Goal: Task Accomplishment & Management: Use online tool/utility

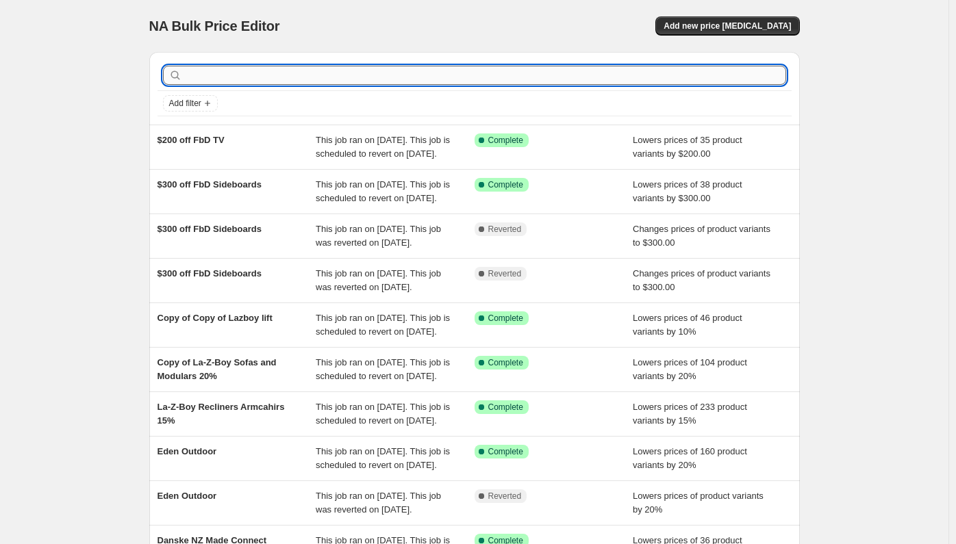
click at [290, 73] on input "text" at bounding box center [485, 75] width 601 height 19
type input "danske"
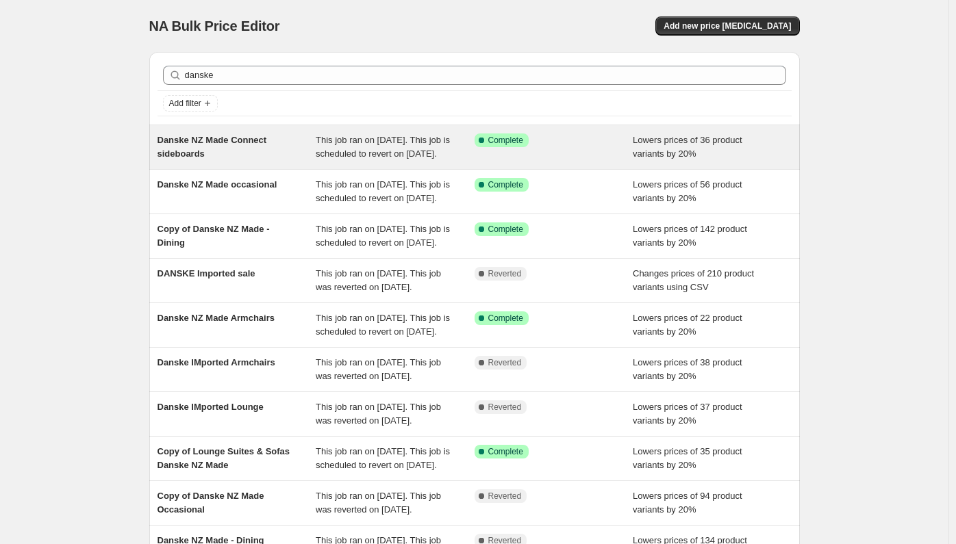
click at [223, 151] on div "Danske NZ Made Connect sideboards" at bounding box center [236, 147] width 159 height 27
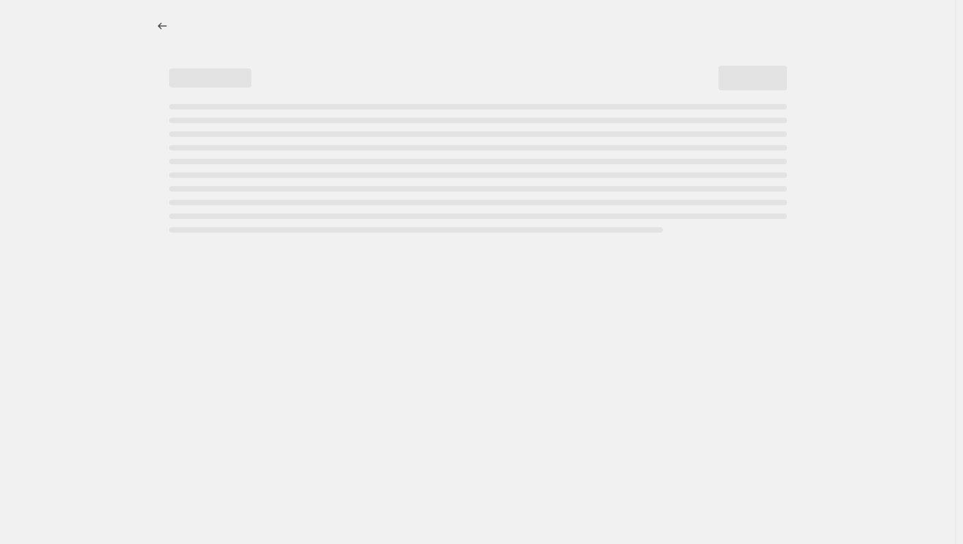
select select "percentage"
select select "pp"
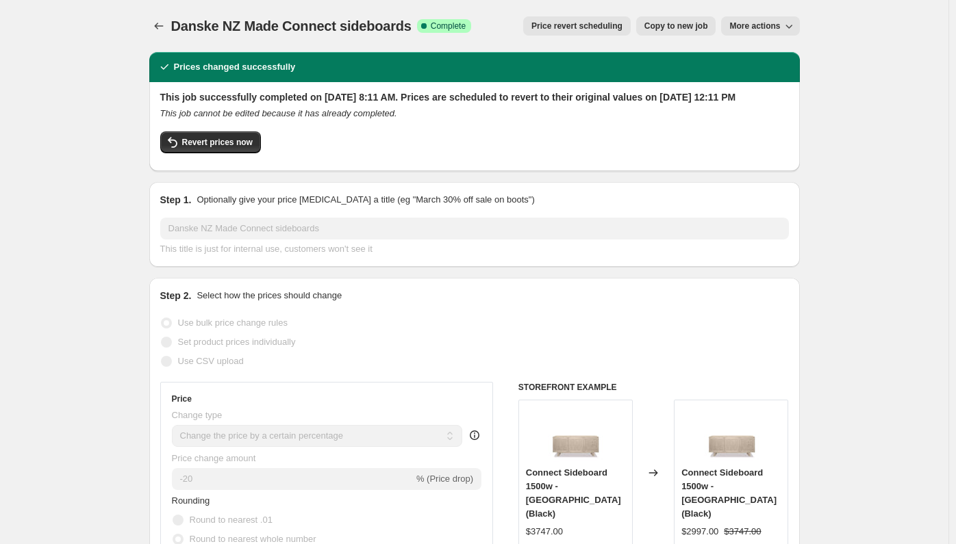
click at [605, 29] on span "Price revert scheduling" at bounding box center [576, 26] width 91 height 11
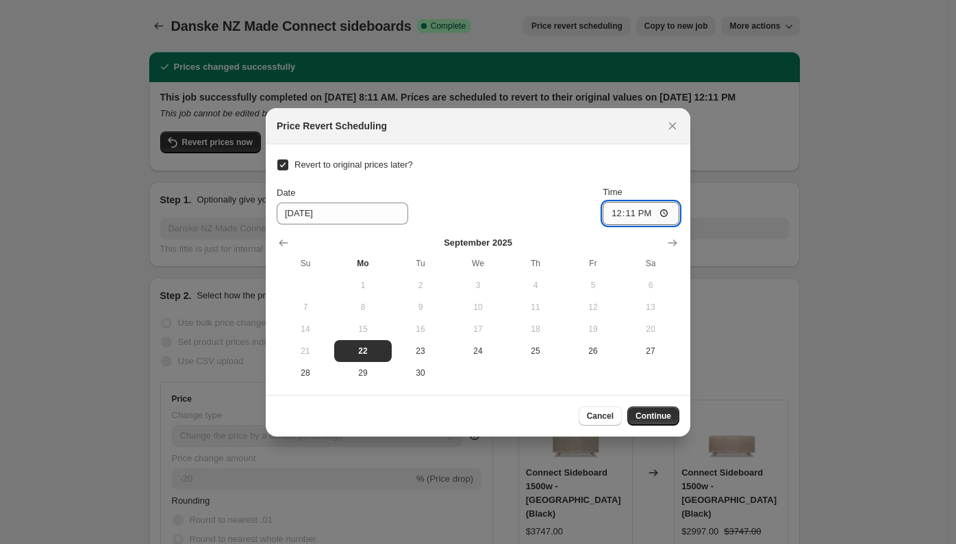
click at [614, 215] on input "12:11" at bounding box center [641, 213] width 77 height 23
type input "14:11"
click at [672, 416] on button "Continue" at bounding box center [653, 416] width 52 height 19
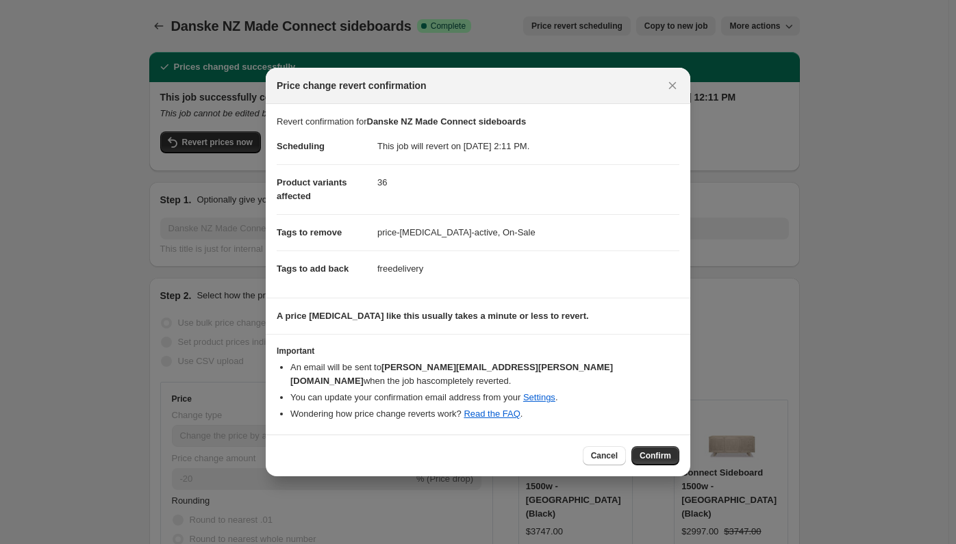
click at [657, 459] on div "Cancel Confirm" at bounding box center [478, 456] width 425 height 42
click at [653, 451] on span "Confirm" at bounding box center [655, 456] width 31 height 11
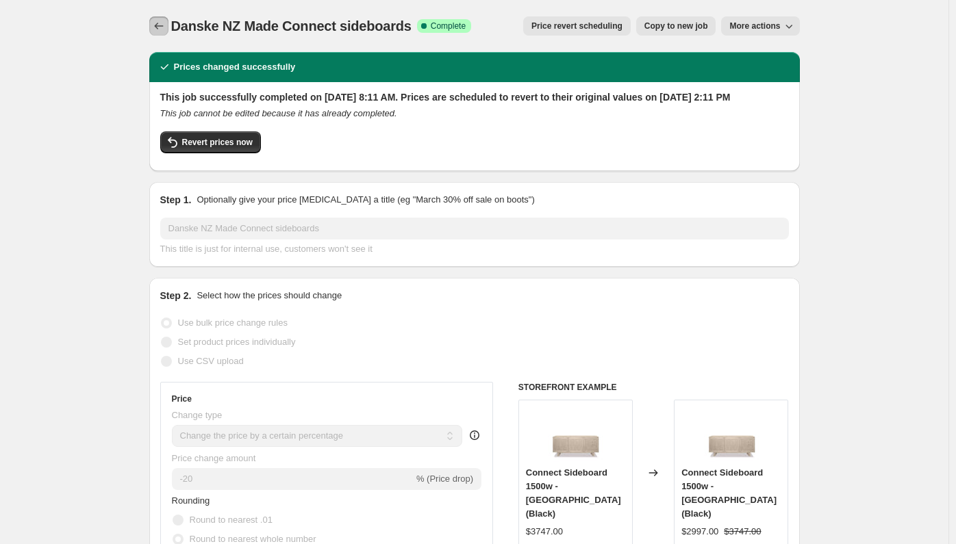
click at [164, 33] on button "Price change jobs" at bounding box center [158, 25] width 19 height 19
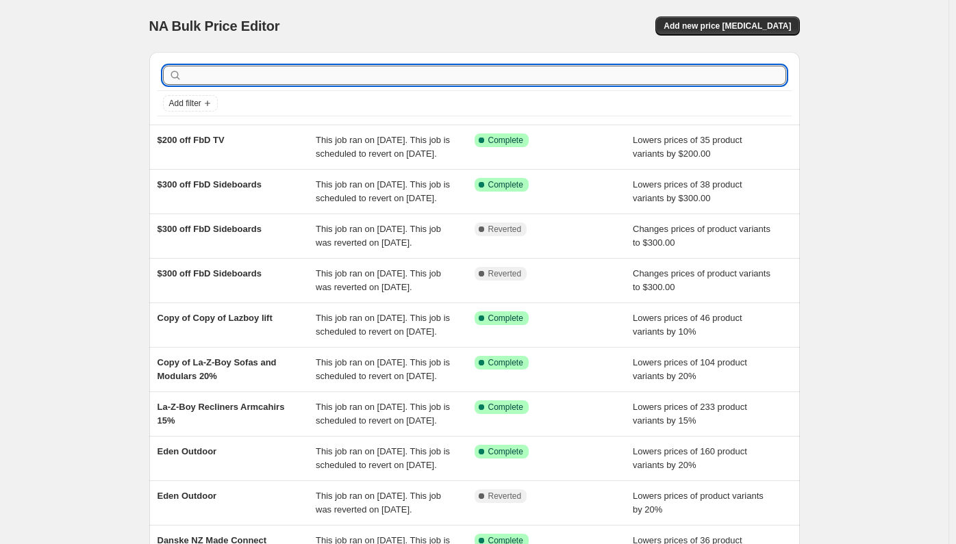
click at [204, 68] on input "text" at bounding box center [485, 75] width 601 height 19
type input "dnske"
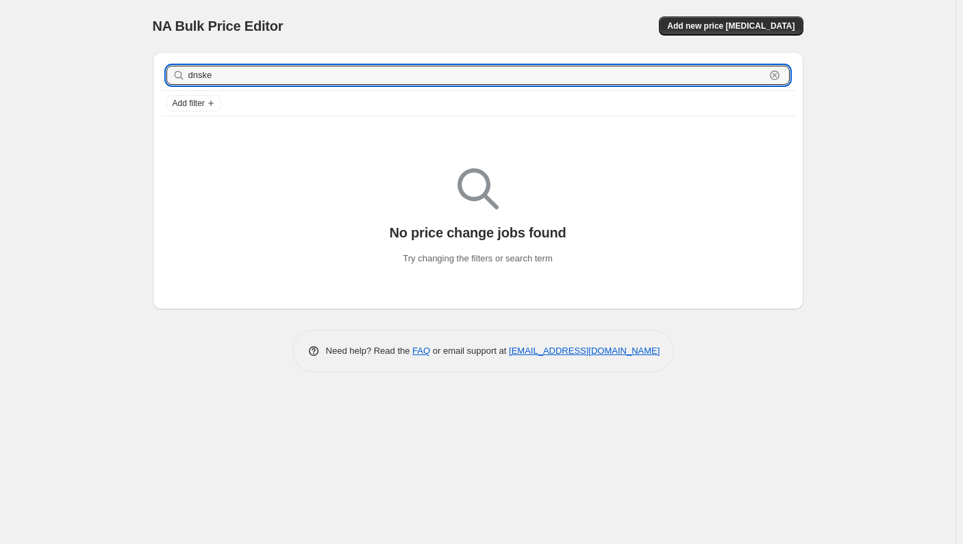
drag, startPoint x: 247, startPoint y: 81, endPoint x: 152, endPoint y: 81, distance: 94.5
click at [153, 81] on div "dnske Clear Add filter" at bounding box center [478, 88] width 650 height 73
type input "s"
type input "danske"
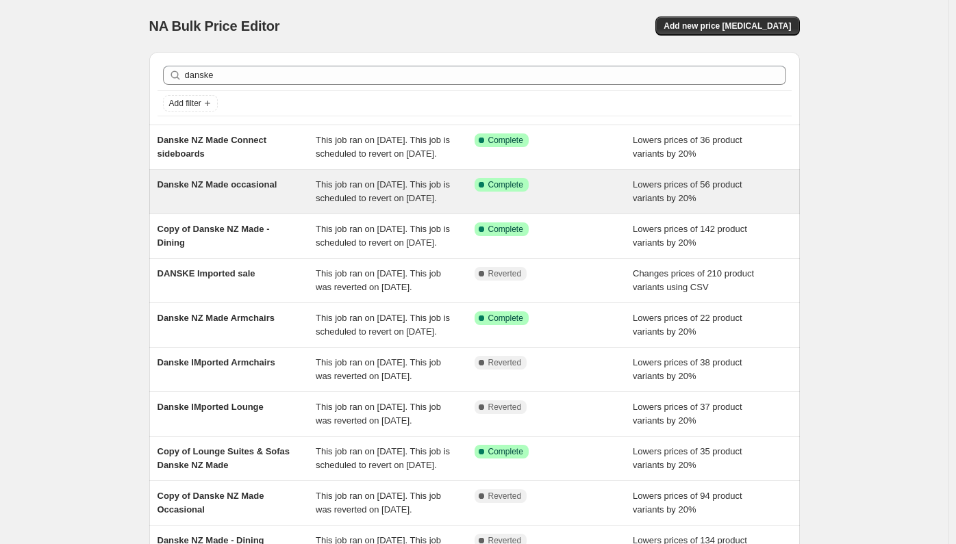
click at [269, 203] on div "Danske NZ Made occasional" at bounding box center [236, 191] width 159 height 27
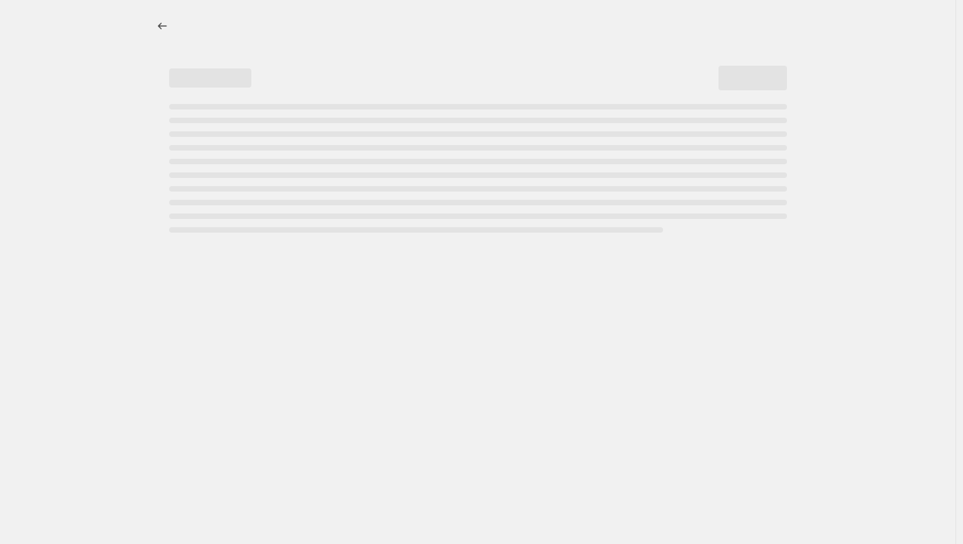
select select "percentage"
select select "pp"
select select "collection"
select select "vendor"
select select "product_status"
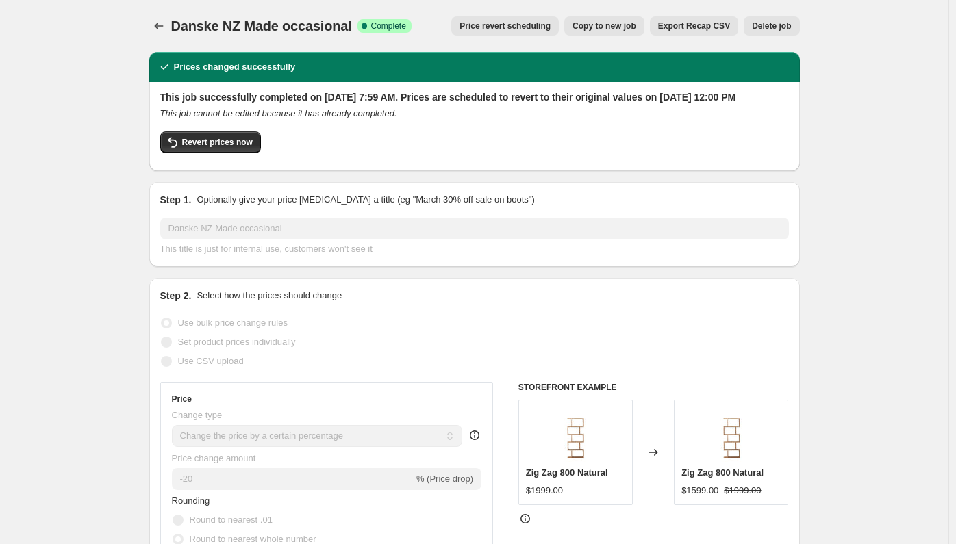
click at [549, 23] on span "Price revert scheduling" at bounding box center [504, 26] width 91 height 11
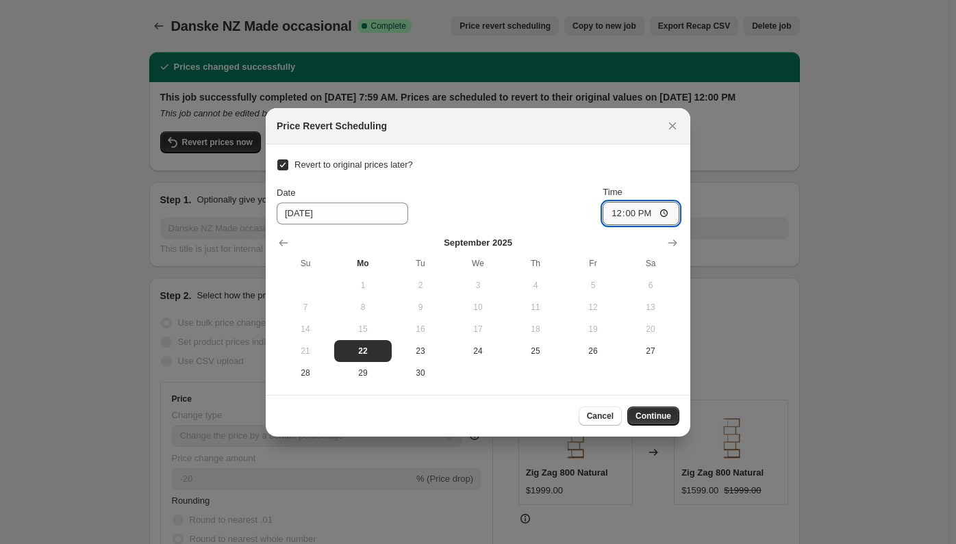
click at [613, 214] on input "12:00" at bounding box center [641, 213] width 77 height 23
type input "14:30"
click at [655, 420] on span "Continue" at bounding box center [653, 416] width 36 height 11
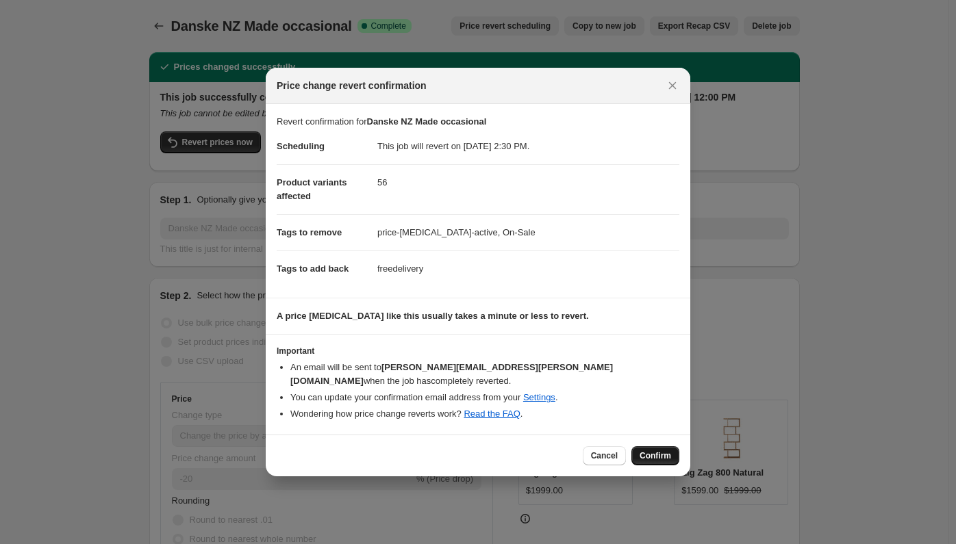
click at [659, 451] on span "Confirm" at bounding box center [655, 456] width 31 height 11
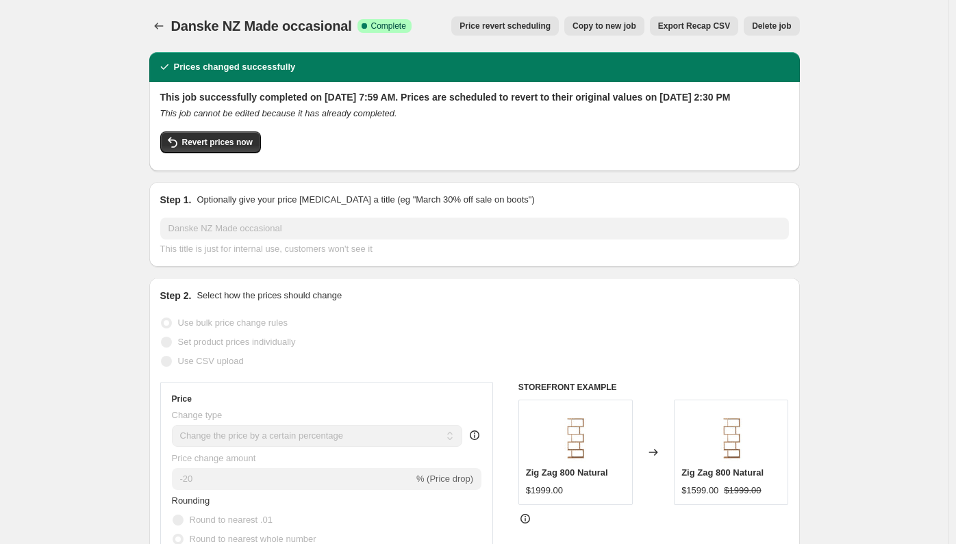
click at [159, 31] on icon "Price change jobs" at bounding box center [159, 26] width 14 height 14
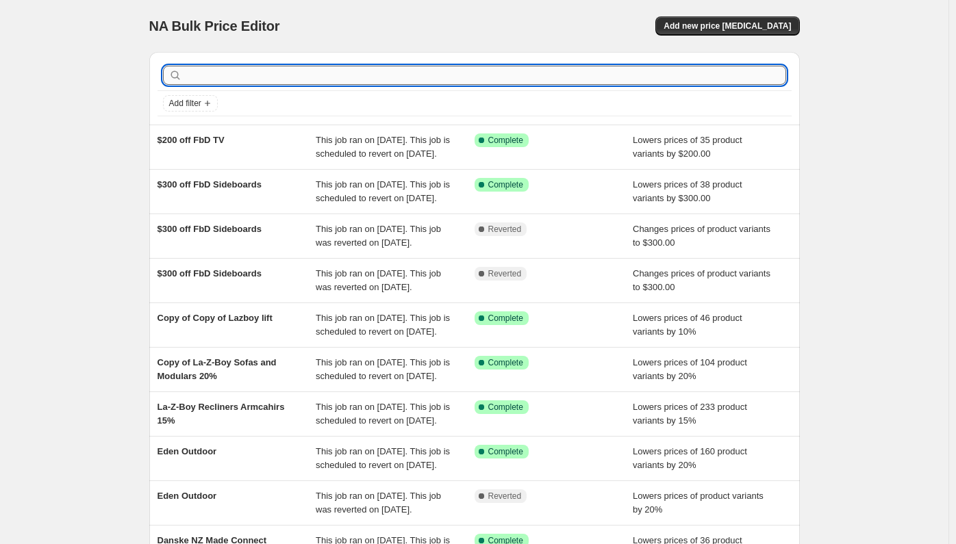
click at [283, 75] on input "text" at bounding box center [485, 75] width 601 height 19
type input "danske"
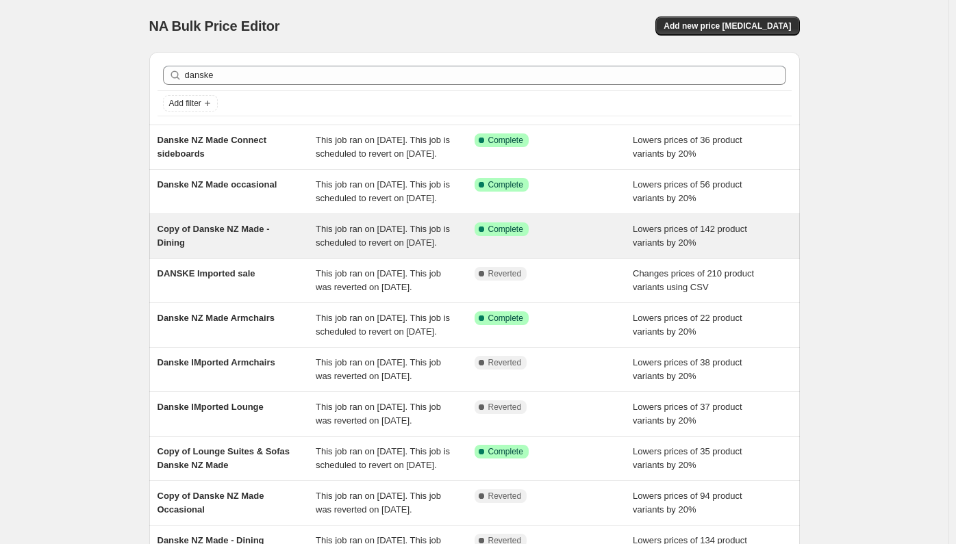
click at [251, 248] on span "Copy of Danske NZ Made - Dining" at bounding box center [213, 236] width 112 height 24
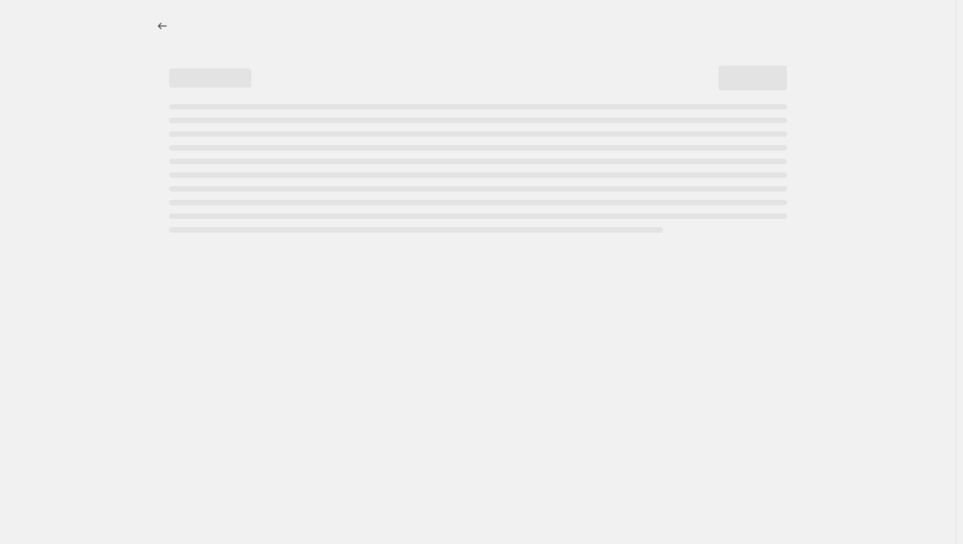
select select "percentage"
select select "pp"
select select "collection"
select select "vendor"
select select "not_equal"
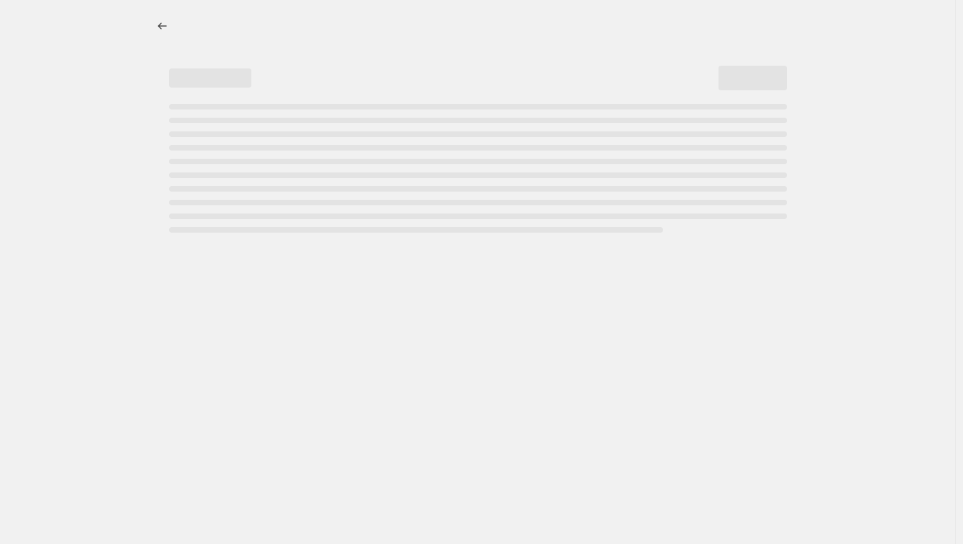
select select "not_equal"
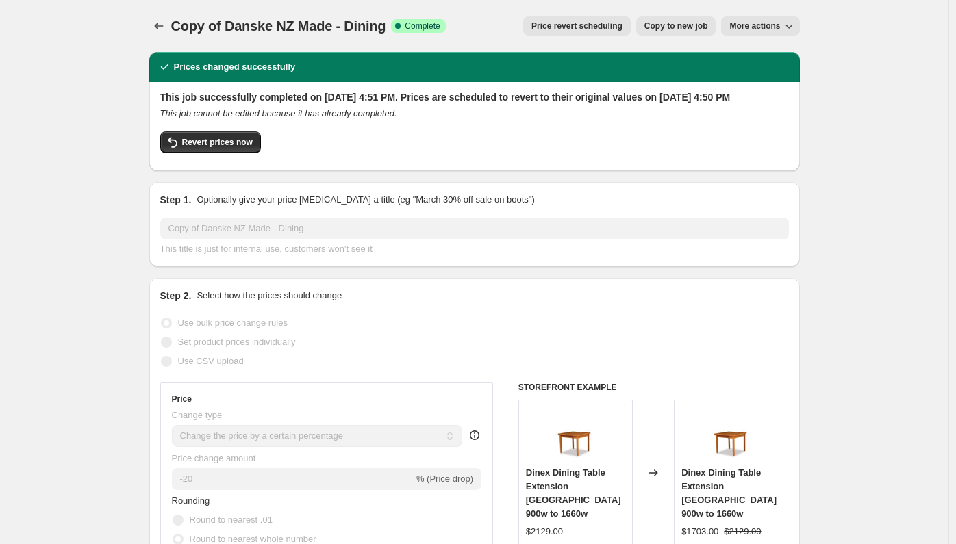
click at [597, 30] on span "Price revert scheduling" at bounding box center [576, 26] width 91 height 11
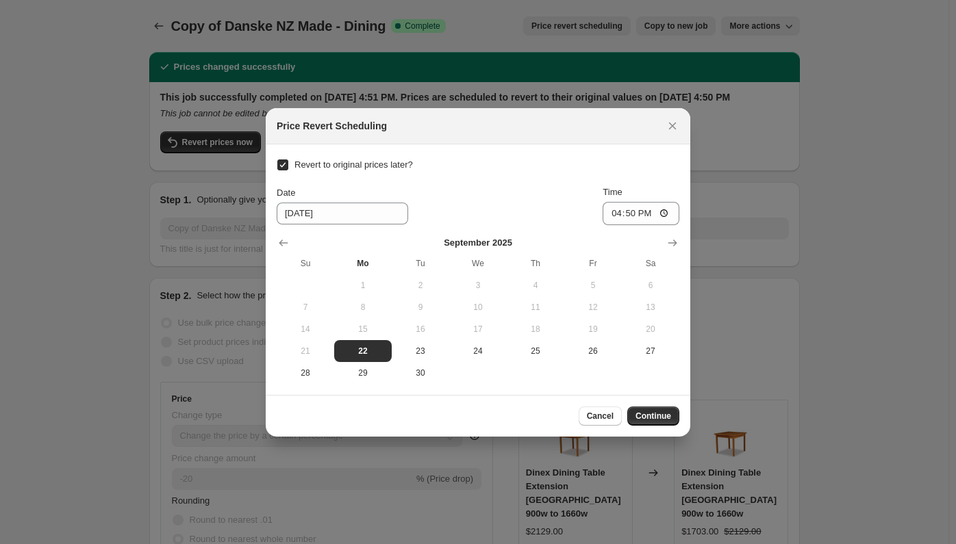
drag, startPoint x: 671, startPoint y: 129, endPoint x: 570, endPoint y: 125, distance: 101.4
click at [673, 129] on icon "Close" at bounding box center [673, 126] width 14 height 14
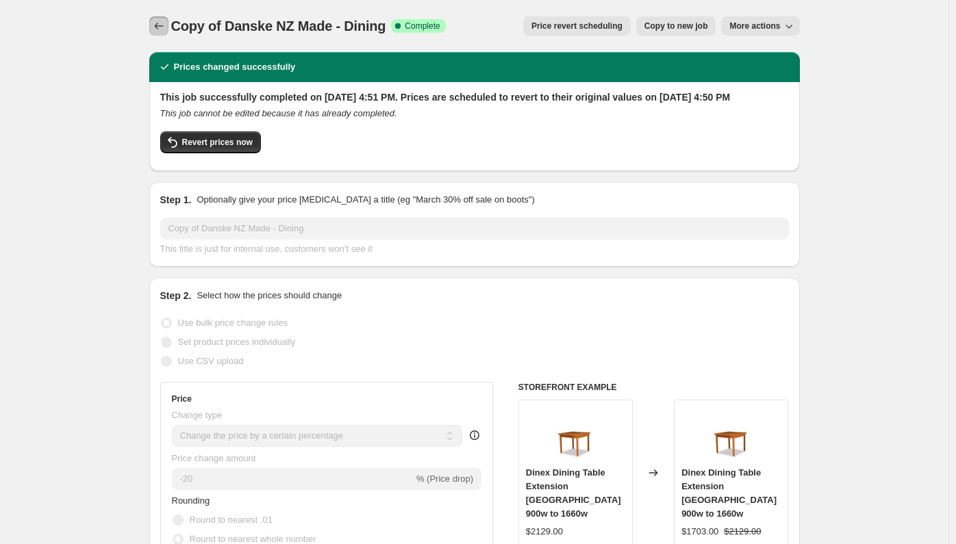
click at [166, 20] on icon "Price change jobs" at bounding box center [159, 26] width 14 height 14
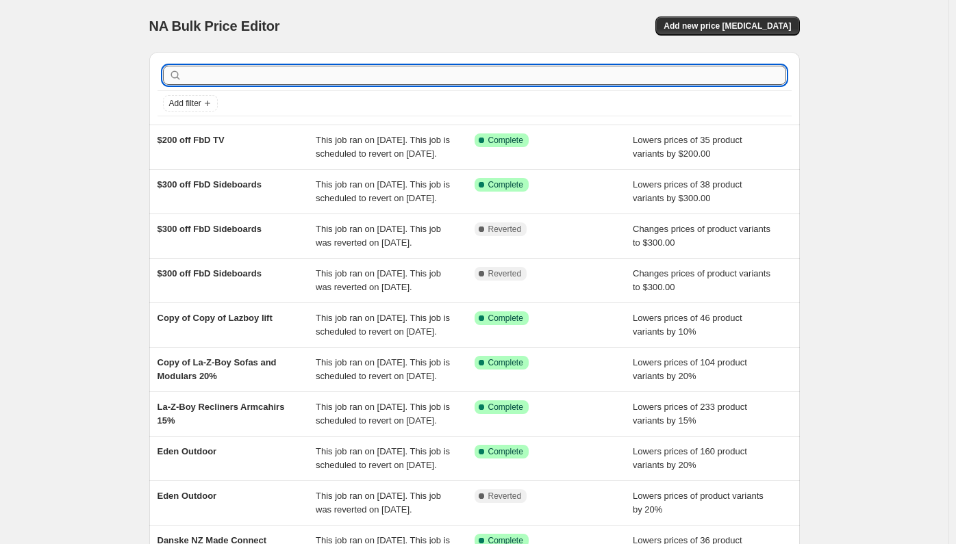
click at [201, 83] on input "text" at bounding box center [485, 75] width 601 height 19
type input "danske"
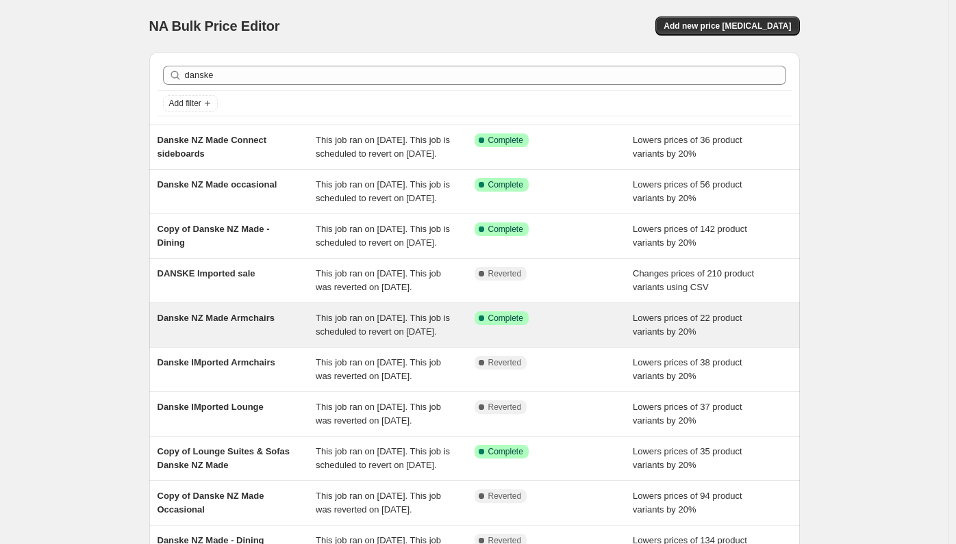
click at [249, 339] on div "Danske NZ Made Armchairs" at bounding box center [236, 325] width 159 height 27
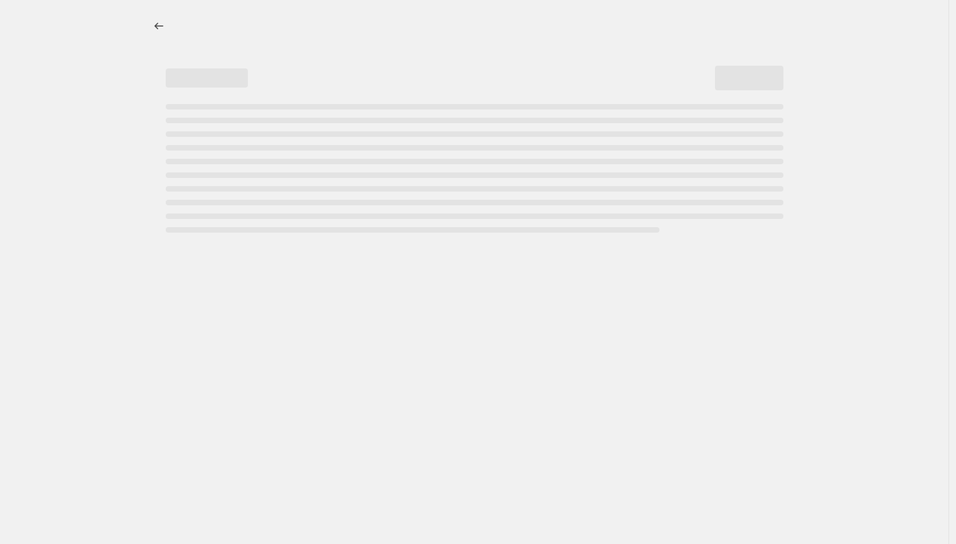
select select "percentage"
select select "pp"
select select "product_type"
select select "vendor"
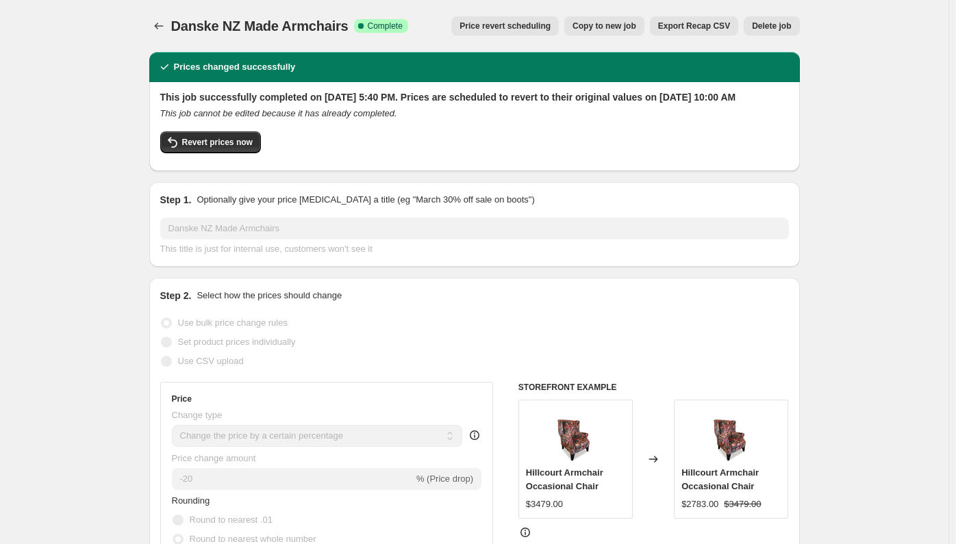
click at [529, 21] on span "Price revert scheduling" at bounding box center [504, 26] width 91 height 11
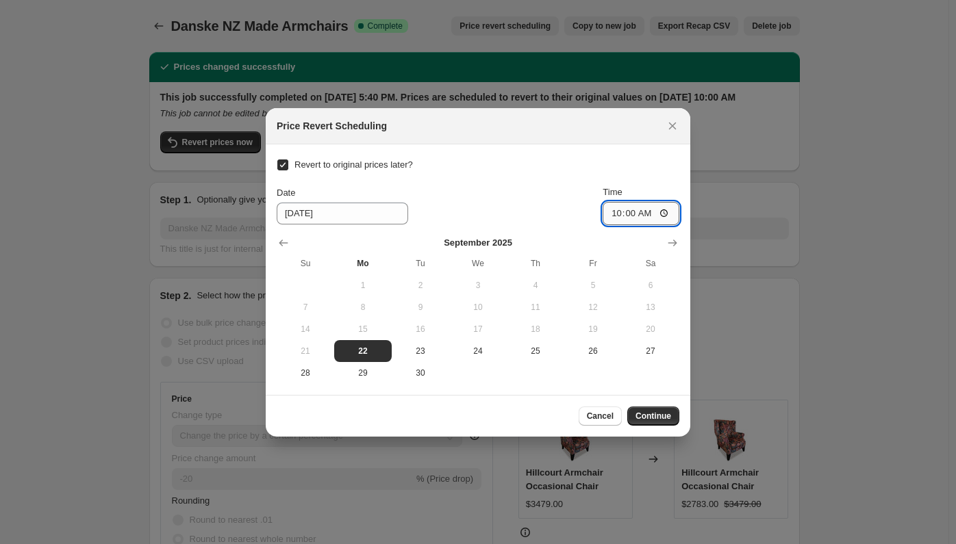
click at [610, 211] on input "10:00" at bounding box center [641, 213] width 77 height 23
click at [625, 214] on input "14:06" at bounding box center [641, 213] width 77 height 23
type input "14:59"
click at [653, 412] on span "Continue" at bounding box center [653, 416] width 36 height 11
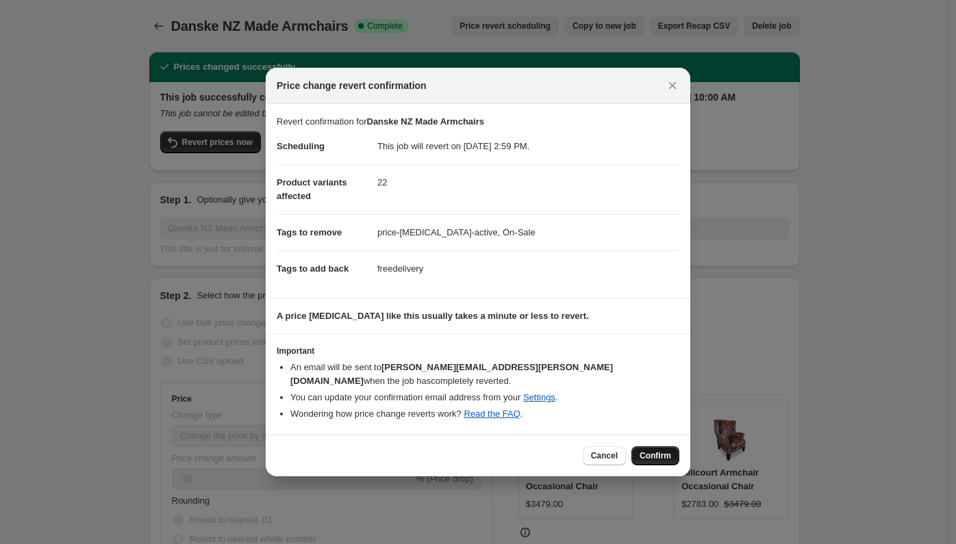
click at [655, 452] on span "Confirm" at bounding box center [655, 456] width 31 height 11
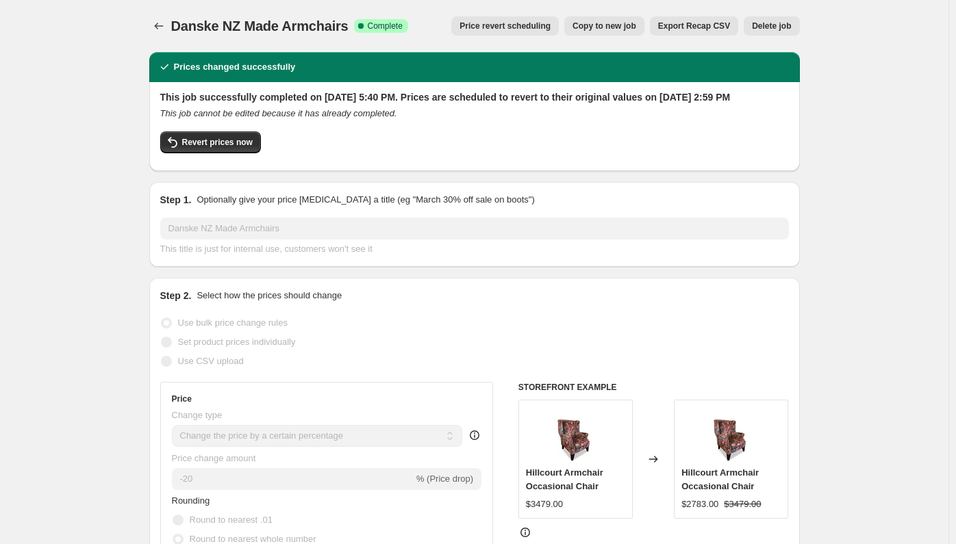
click at [157, 22] on icon "Price change jobs" at bounding box center [159, 26] width 14 height 14
